Goal: Task Accomplishment & Management: Manage account settings

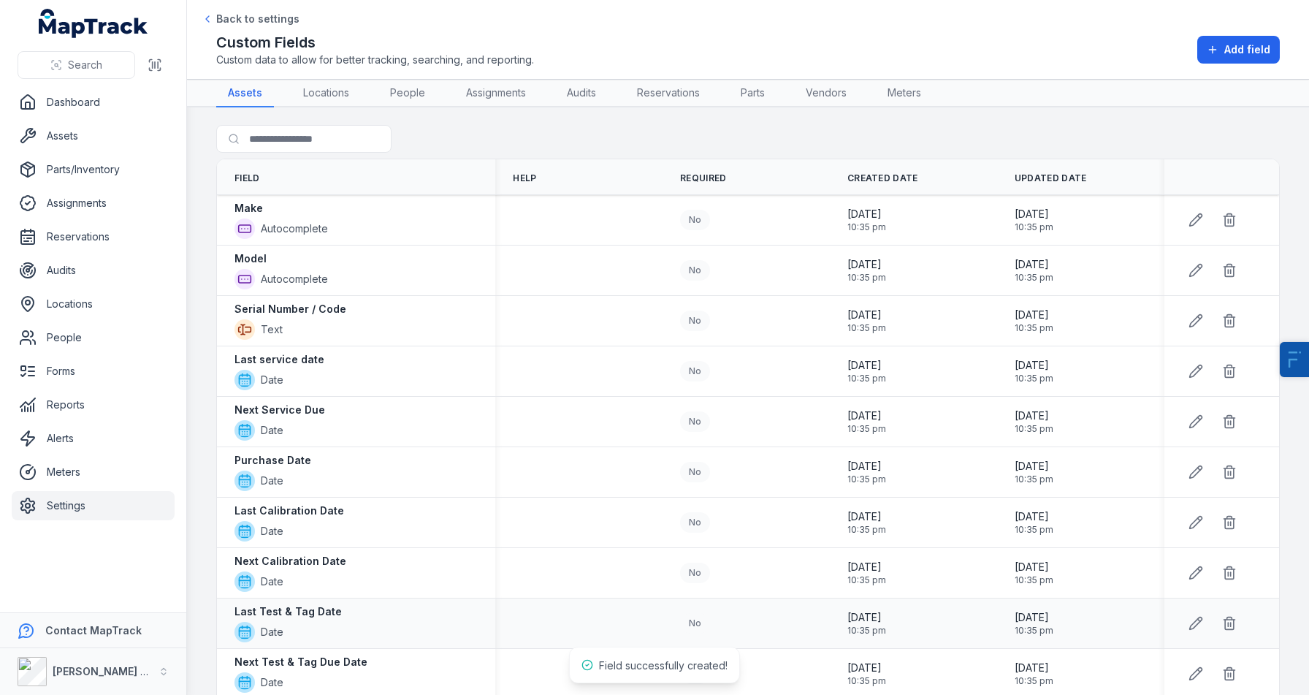
scroll to position [312, 0]
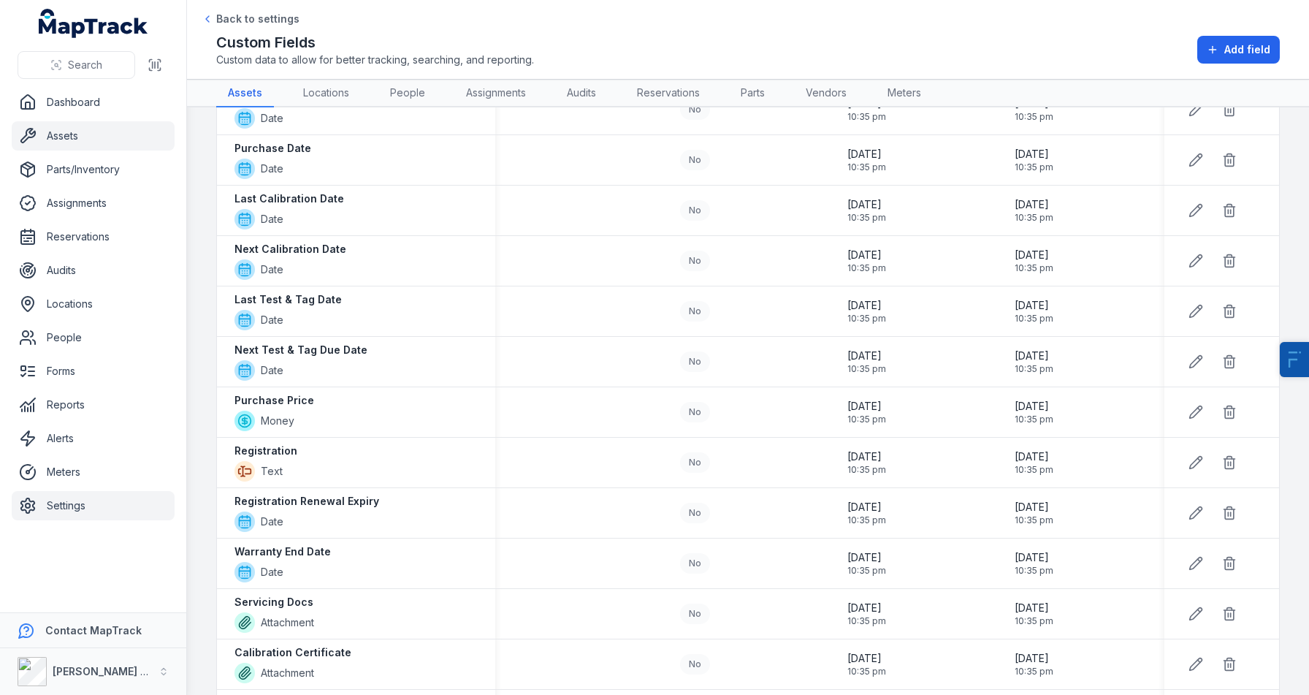
click at [82, 142] on link "Assets" at bounding box center [93, 135] width 163 height 29
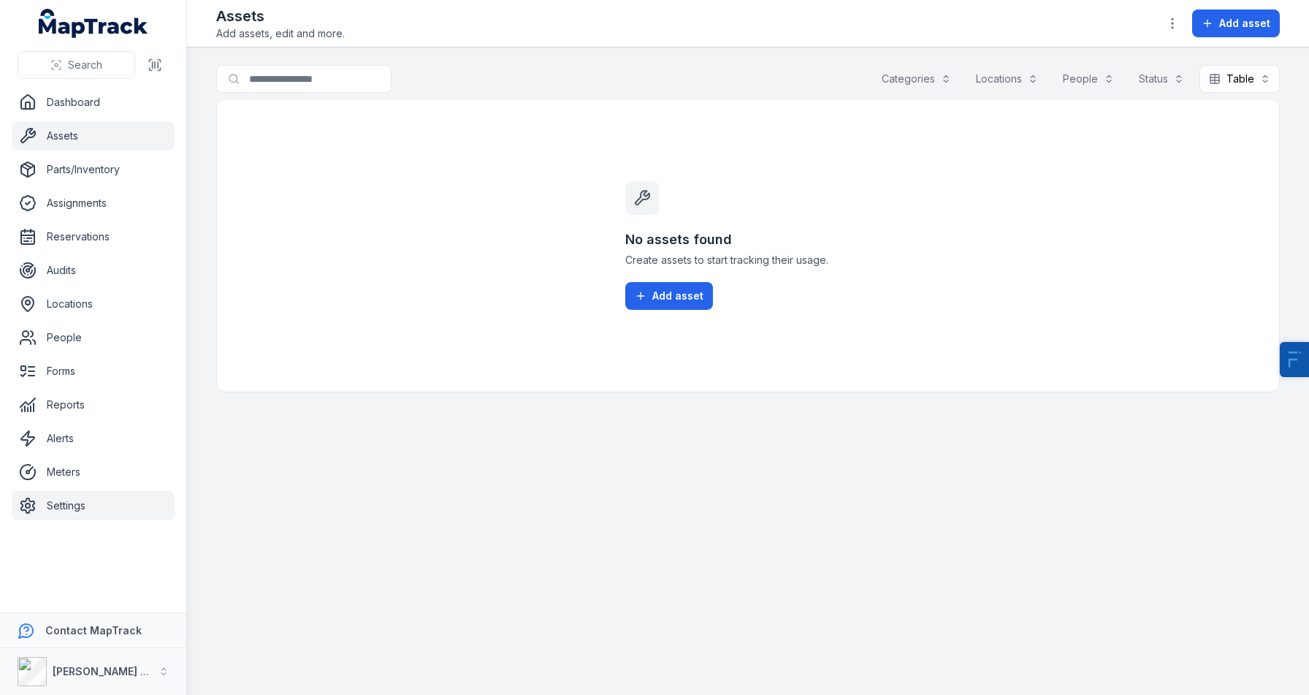
click at [58, 504] on link "Settings" at bounding box center [93, 505] width 163 height 29
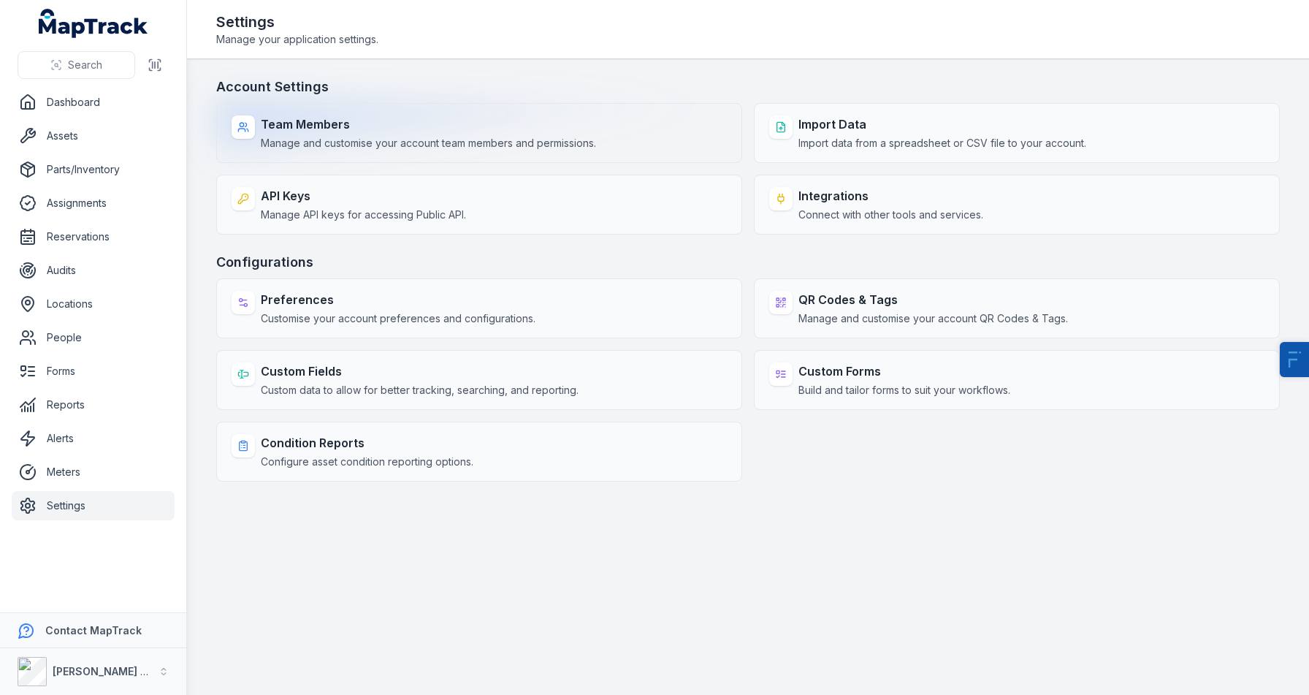
click at [408, 142] on span "Manage and customise your account team members and permissions." at bounding box center [428, 143] width 335 height 15
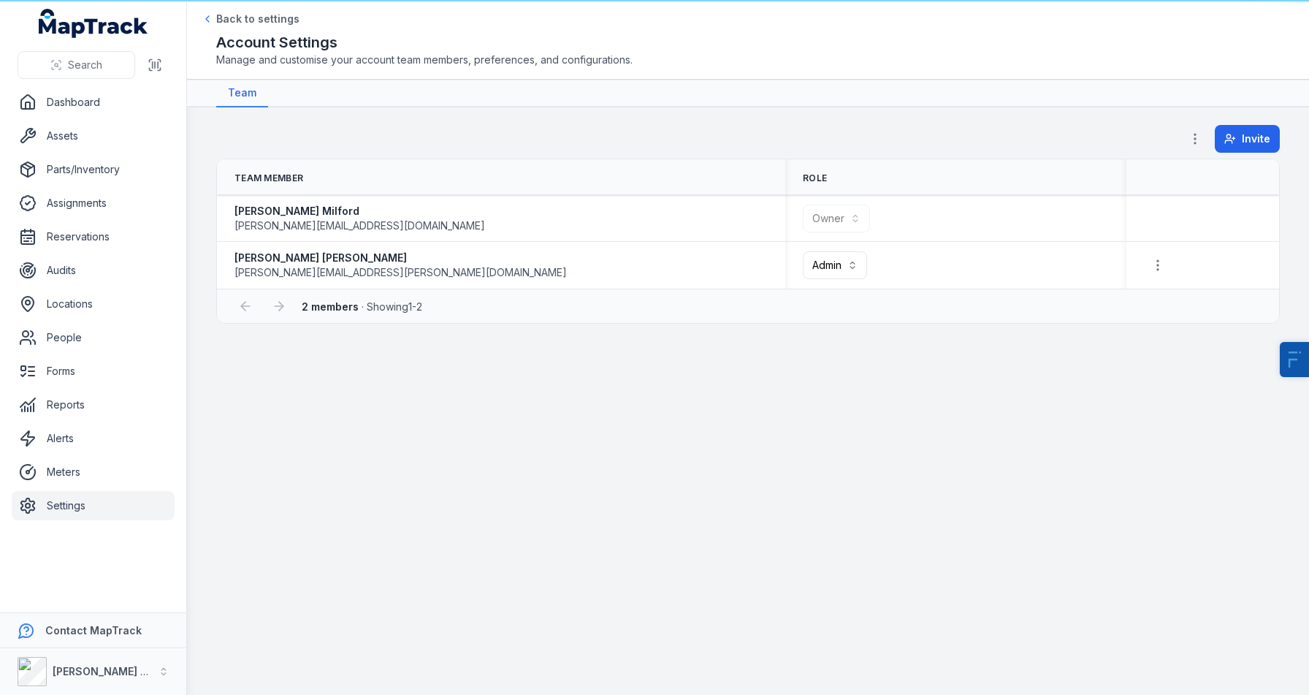
click at [96, 513] on link "Settings" at bounding box center [93, 505] width 163 height 29
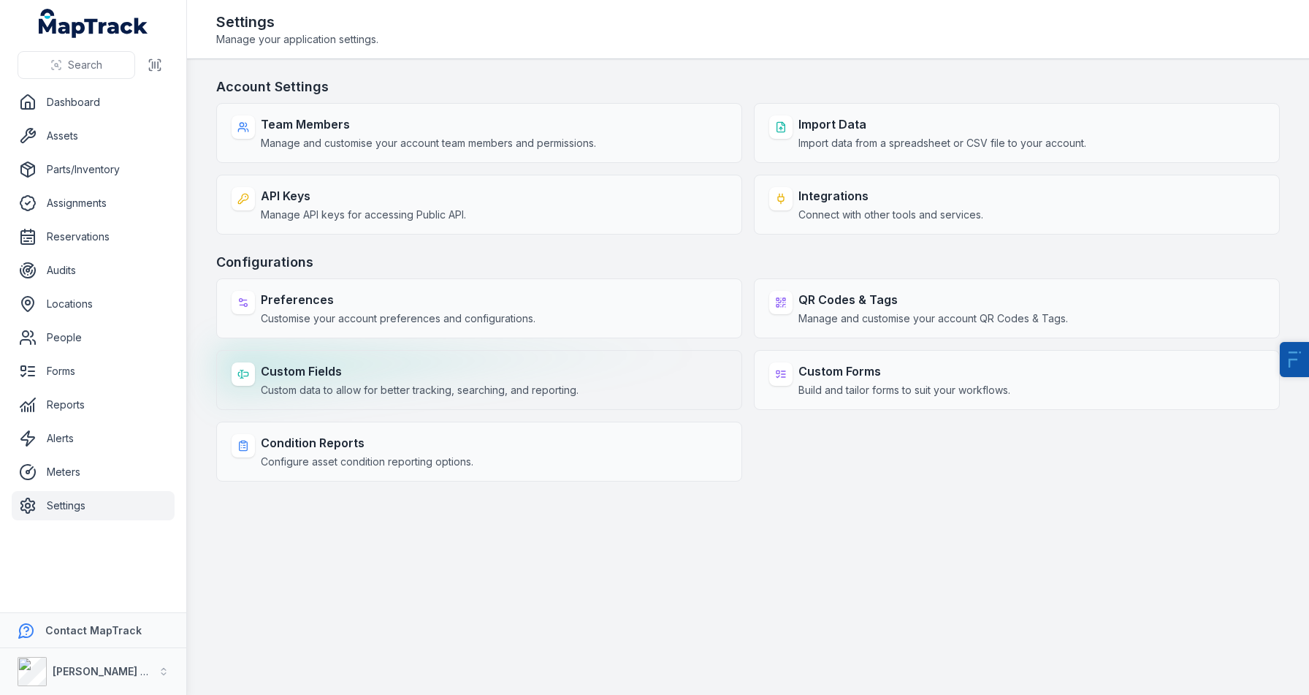
click at [348, 386] on span "Custom data to allow for better tracking, searching, and reporting." at bounding box center [420, 390] width 318 height 15
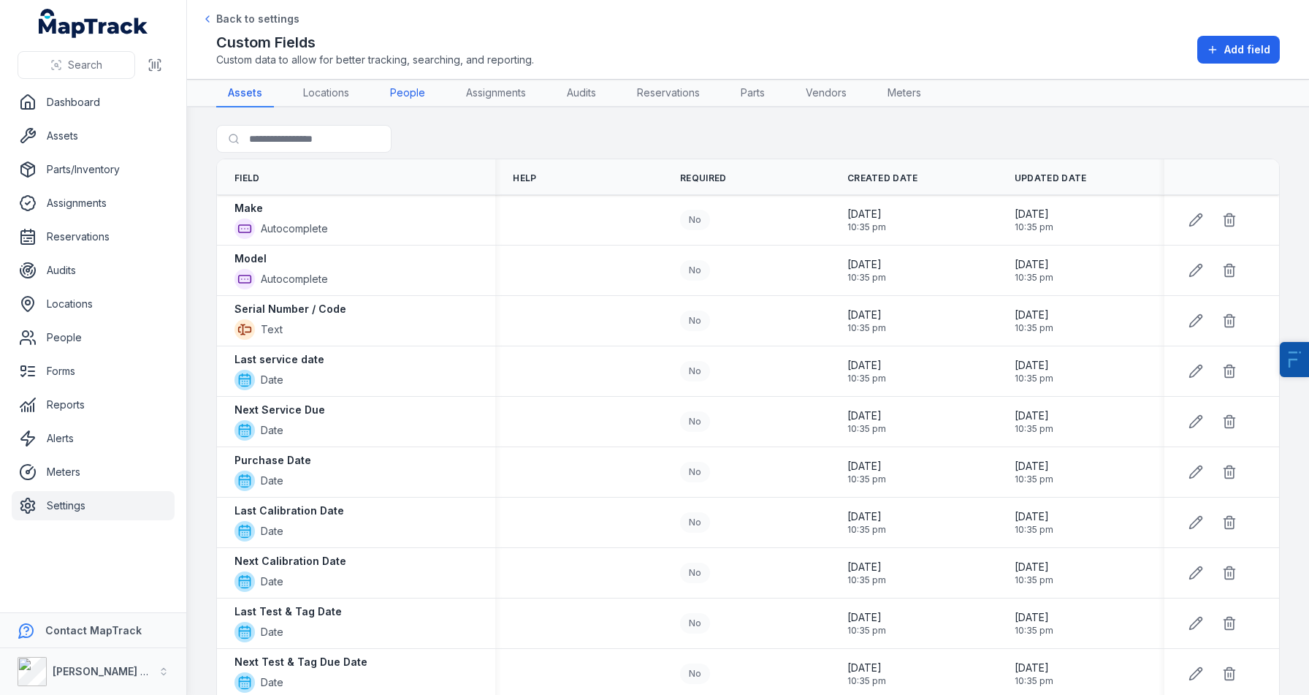
click at [413, 90] on link "People" at bounding box center [407, 94] width 58 height 28
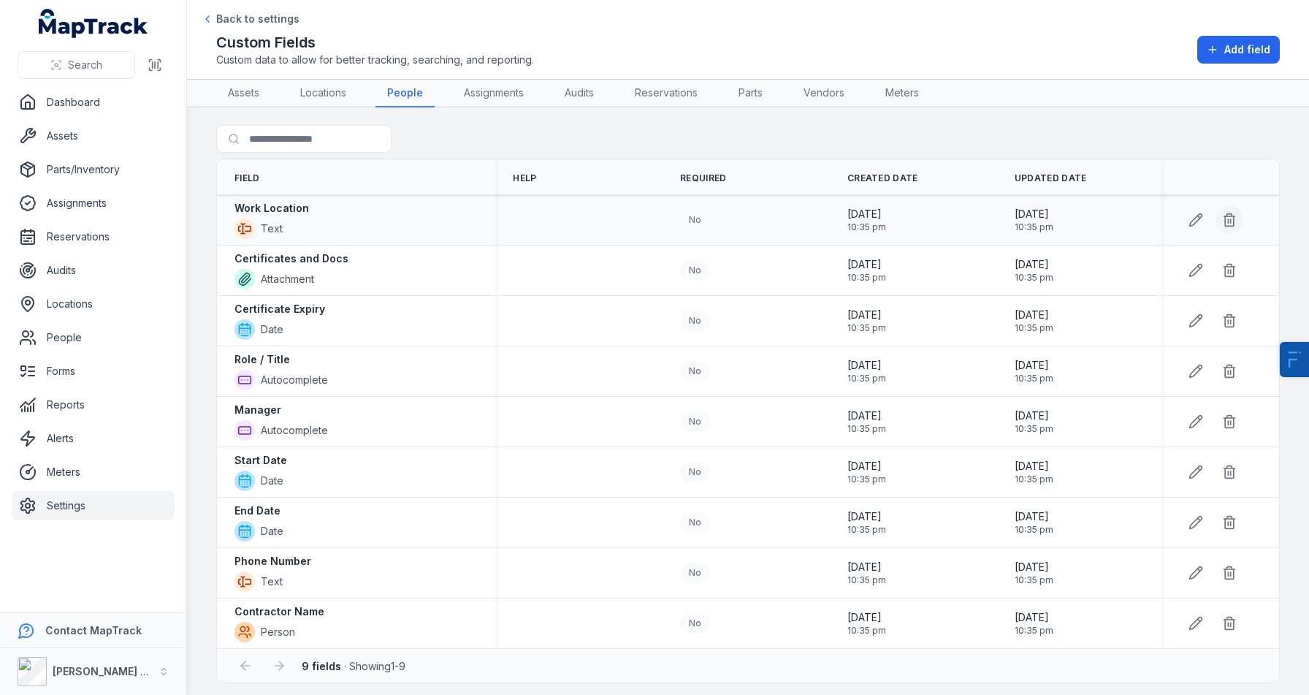
click at [1216, 212] on button at bounding box center [1229, 220] width 28 height 28
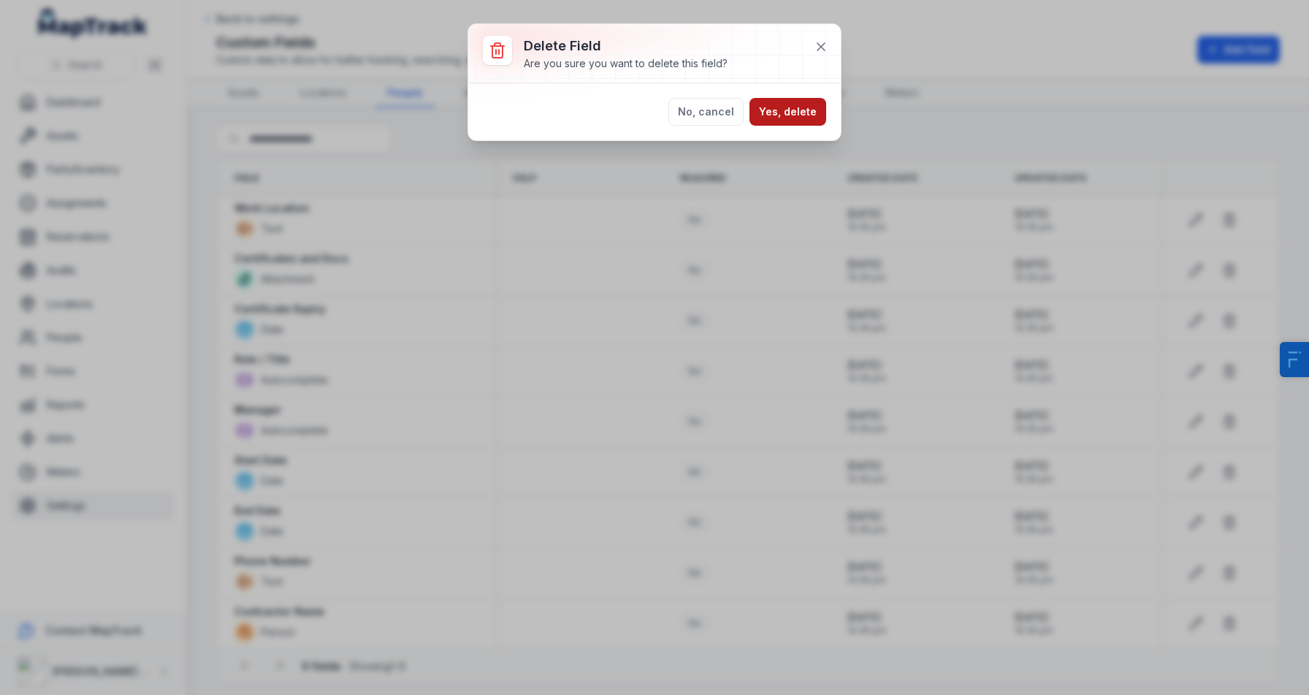
click at [803, 112] on button "Yes, delete" at bounding box center [787, 112] width 77 height 28
